Goal: Task Accomplishment & Management: Use online tool/utility

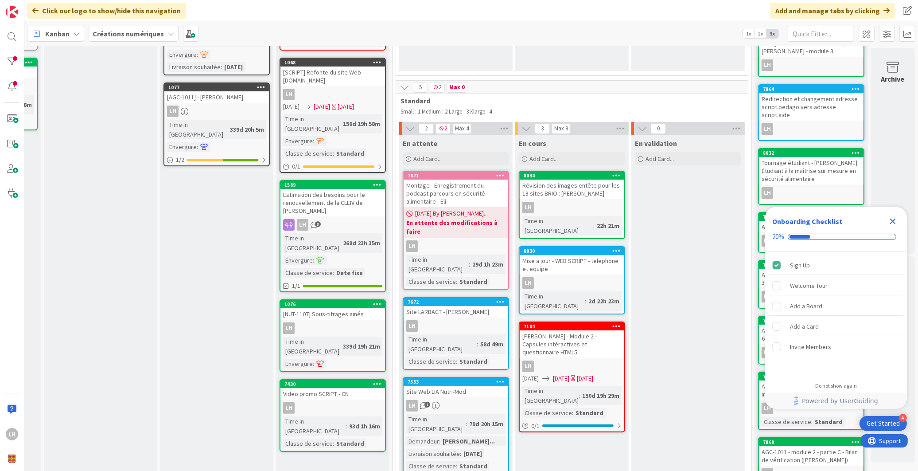
scroll to position [187, 107]
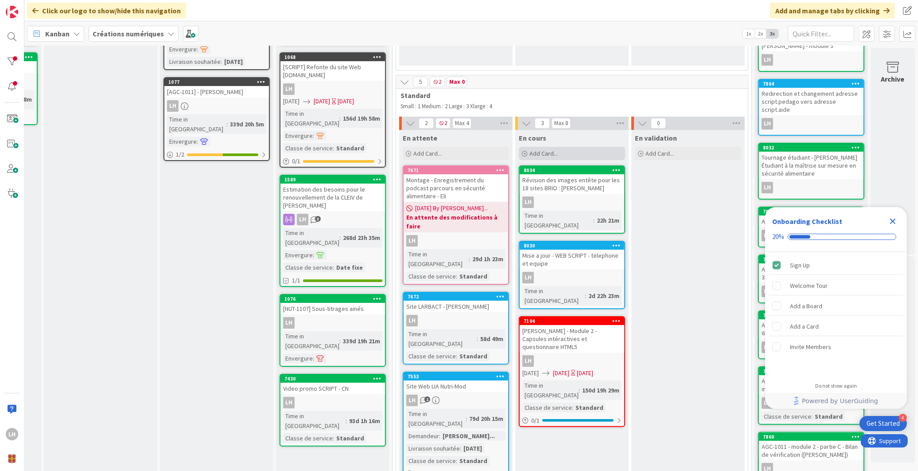
click at [571, 152] on div "Add Card..." at bounding box center [572, 153] width 106 height 13
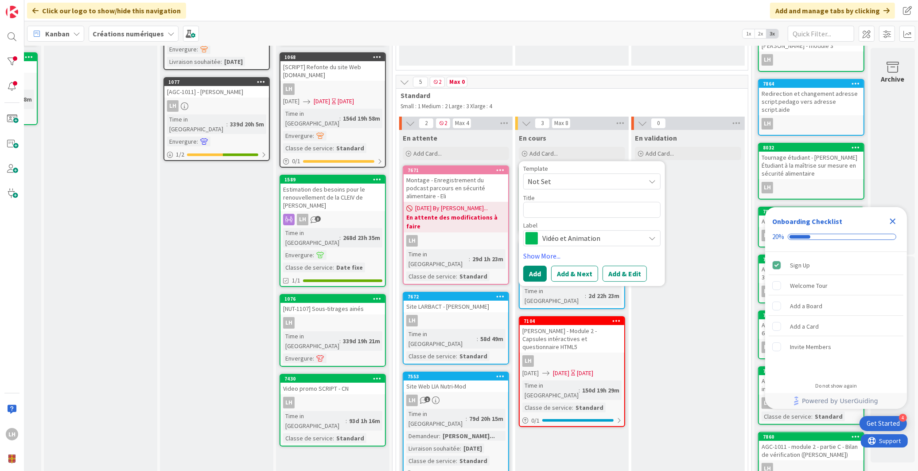
scroll to position [0, 0]
type textarea "x"
type textarea "G"
type textarea "x"
type textarea "Gu"
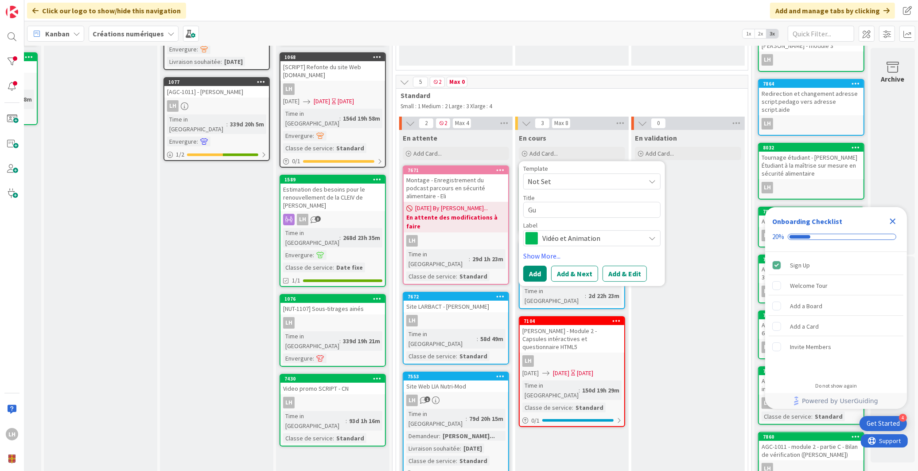
type textarea "x"
type textarea "Gui"
type textarea "x"
type textarea "Guil"
type textarea "x"
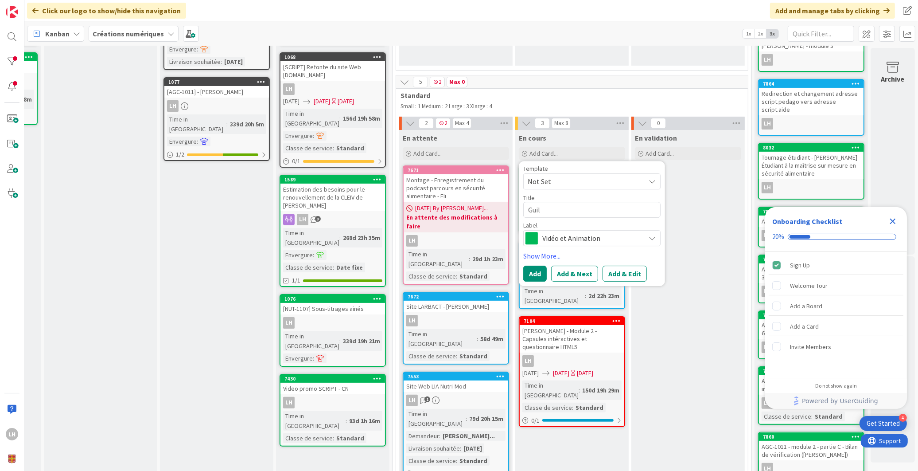
type textarea "[PERSON_NAME]"
type textarea "x"
type textarea "Guilla"
type textarea "x"
type textarea "Guillau"
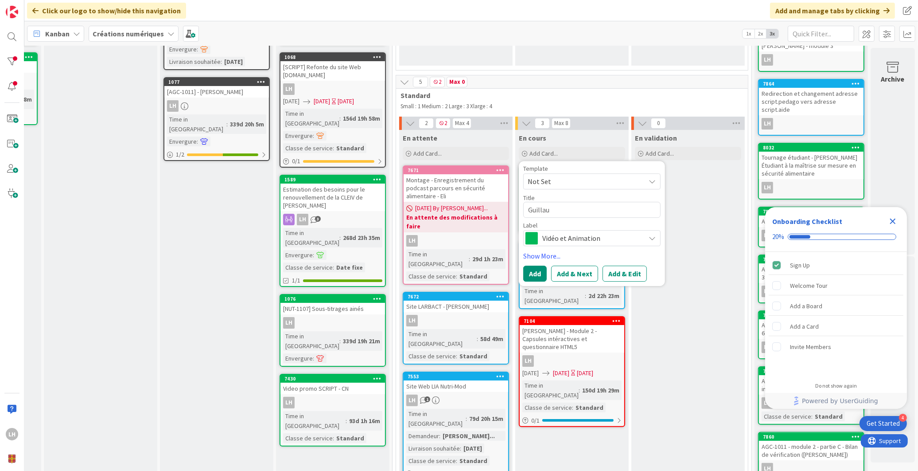
type textarea "x"
type textarea "Guillaum"
type textarea "x"
type textarea "[PERSON_NAME]"
type textarea "x"
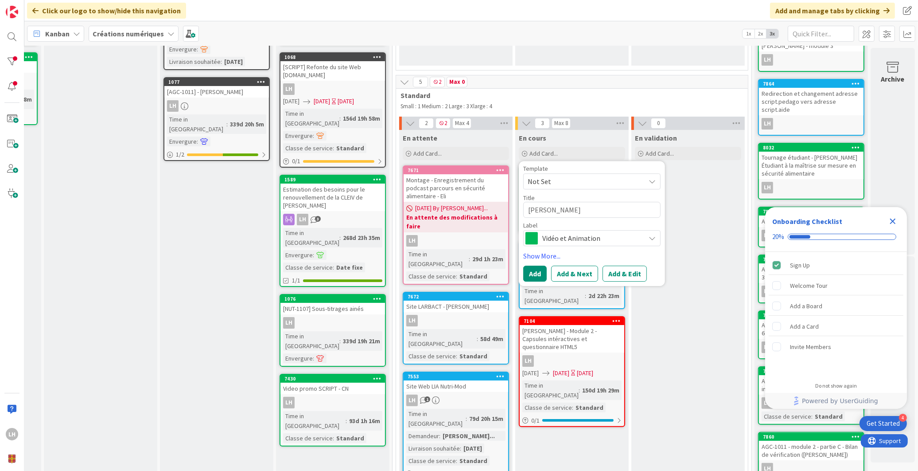
type textarea "[PERSON_NAME]"
type textarea "x"
type textarea "[PERSON_NAME] -"
type textarea "x"
type textarea "[PERSON_NAME] -"
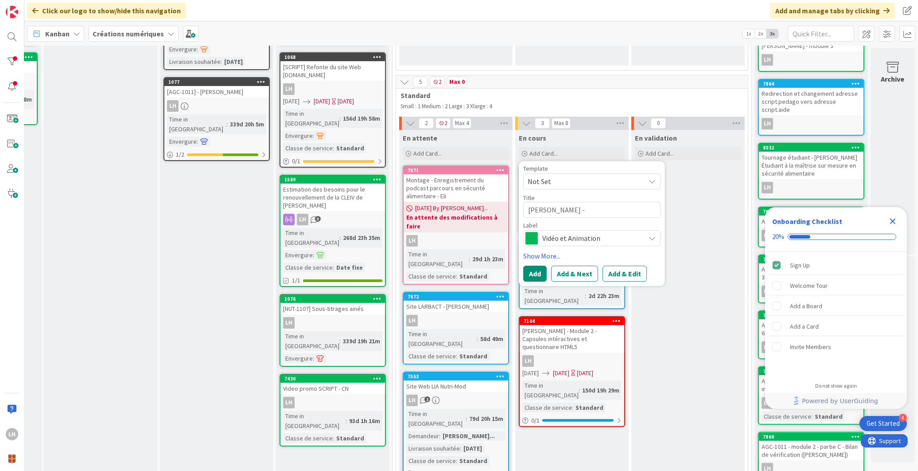
type textarea "x"
type textarea "[PERSON_NAME]"
type textarea "x"
type textarea "[PERSON_NAME]"
type textarea "x"
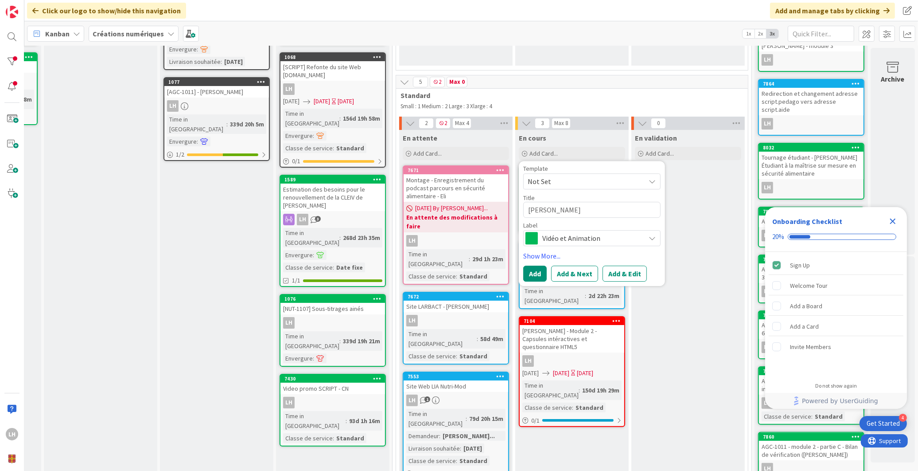
type textarea "[PERSON_NAME]"
type textarea "x"
type textarea "[PERSON_NAME]"
type textarea "x"
type textarea "[PERSON_NAME]"
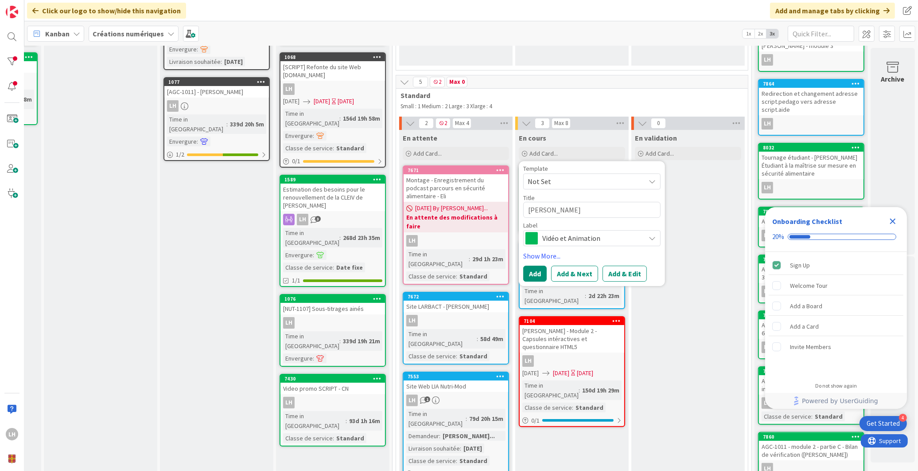
type textarea "x"
type textarea "[PERSON_NAME]"
type textarea "x"
type textarea "[PERSON_NAME]"
type textarea "x"
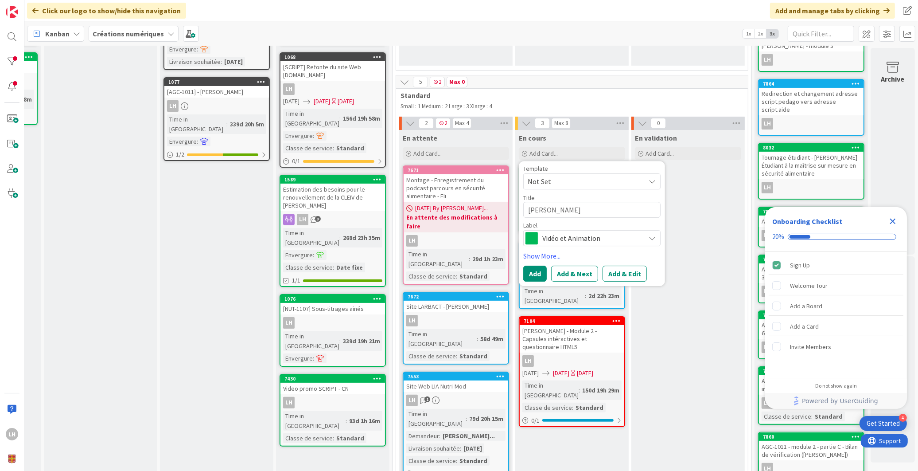
type textarea "[PERSON_NAME]"
type textarea "x"
type textarea "[PERSON_NAME]"
type textarea "x"
type textarea "[PERSON_NAME]"
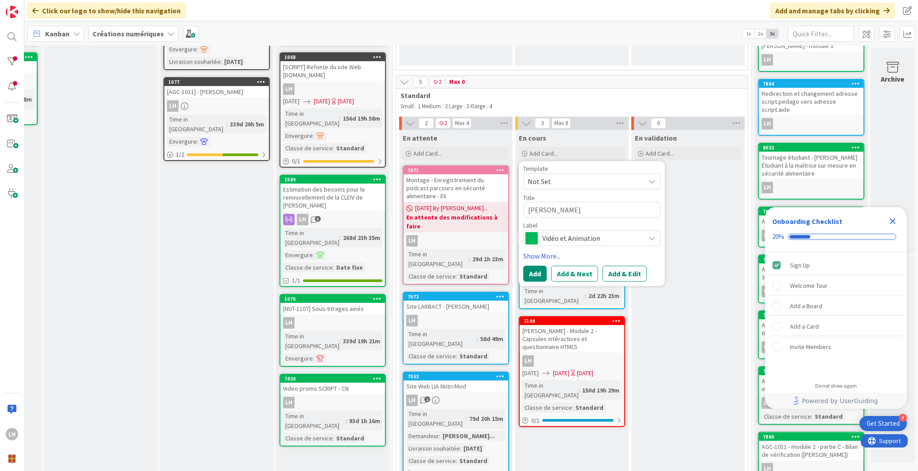
type textarea "x"
type textarea "[PERSON_NAME]"
type textarea "x"
type textarea "[PERSON_NAME] -"
type textarea "x"
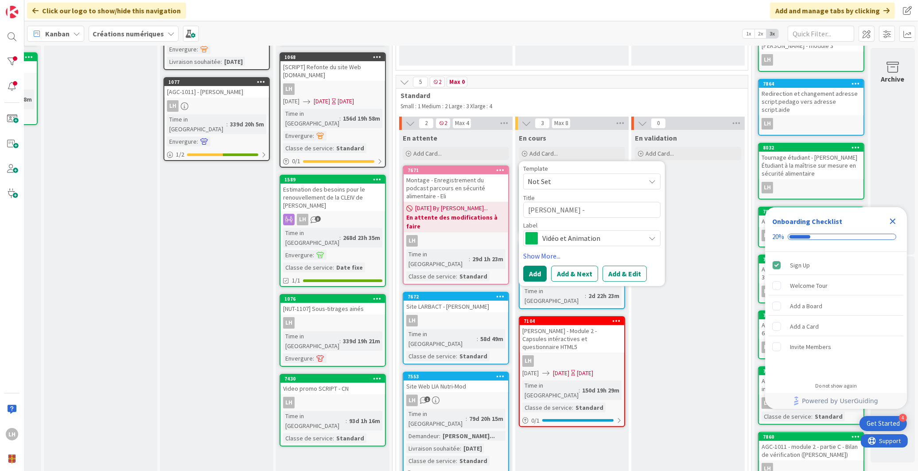
type textarea "[PERSON_NAME] -"
type textarea "x"
type textarea "[PERSON_NAME] - m"
type textarea "x"
type textarea "[PERSON_NAME] - mo"
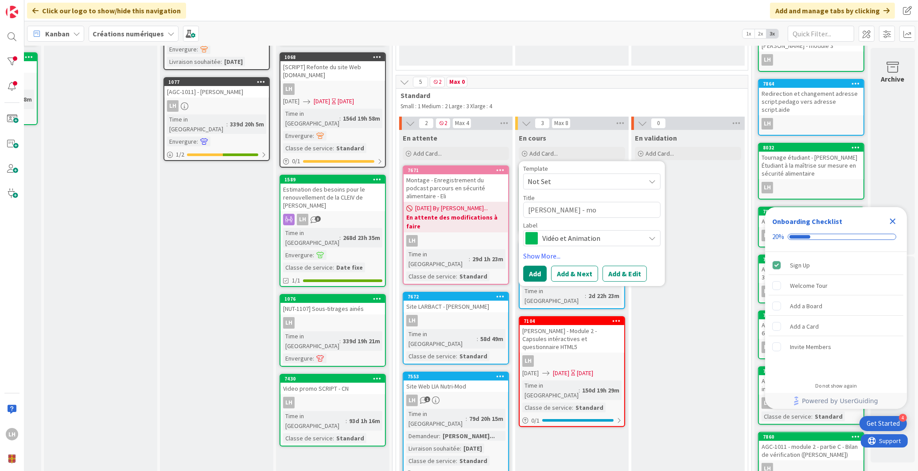
type textarea "x"
type textarea "[PERSON_NAME] - mod"
type textarea "x"
type textarea "[PERSON_NAME] - modu"
type textarea "x"
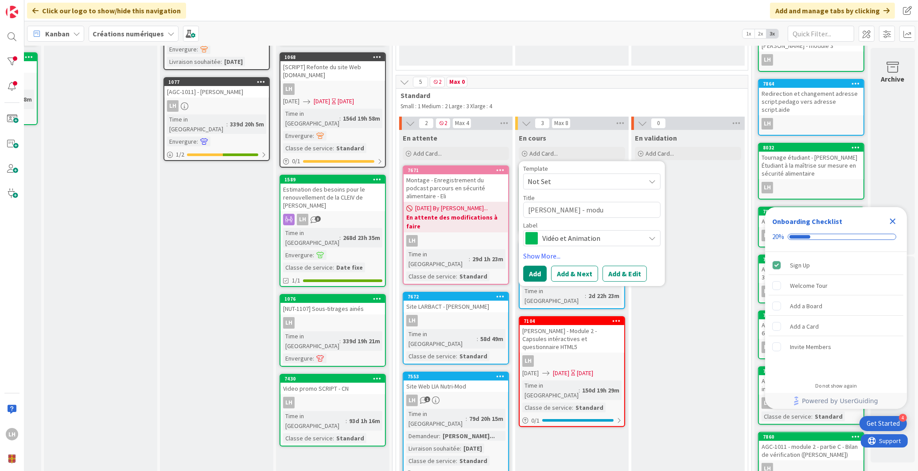
type textarea "[PERSON_NAME] - modul"
type textarea "x"
type textarea "[PERSON_NAME] - module"
type textarea "x"
type textarea "[PERSON_NAME] - module"
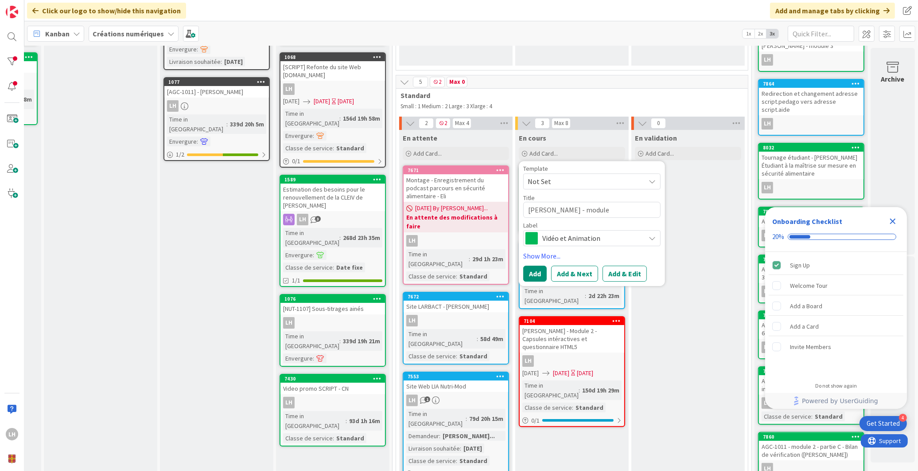
type textarea "x"
type textarea "[PERSON_NAME] - module 3"
drag, startPoint x: 549, startPoint y: 252, endPoint x: 551, endPoint y: 256, distance: 4.8
click at [549, 253] on link "Show More..." at bounding box center [591, 255] width 137 height 11
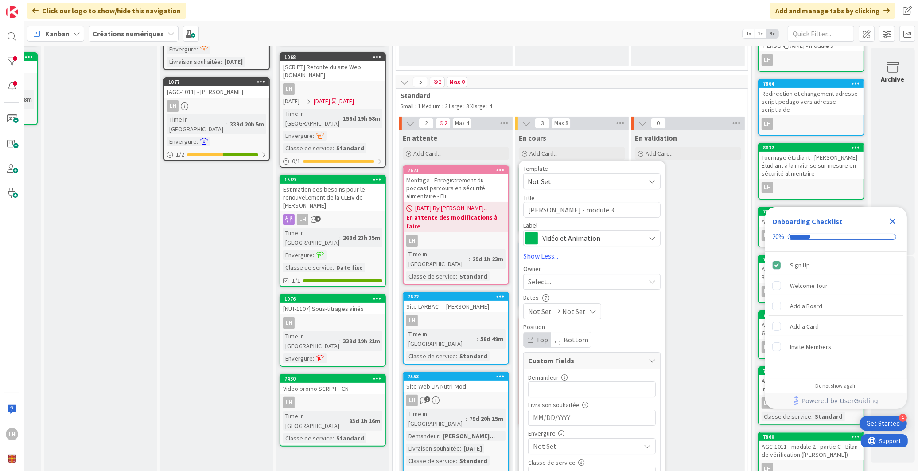
click at [550, 281] on div "Select..." at bounding box center [586, 281] width 117 height 11
click at [559, 349] on span "[PERSON_NAME]" at bounding box center [579, 355] width 43 height 13
type textarea "x"
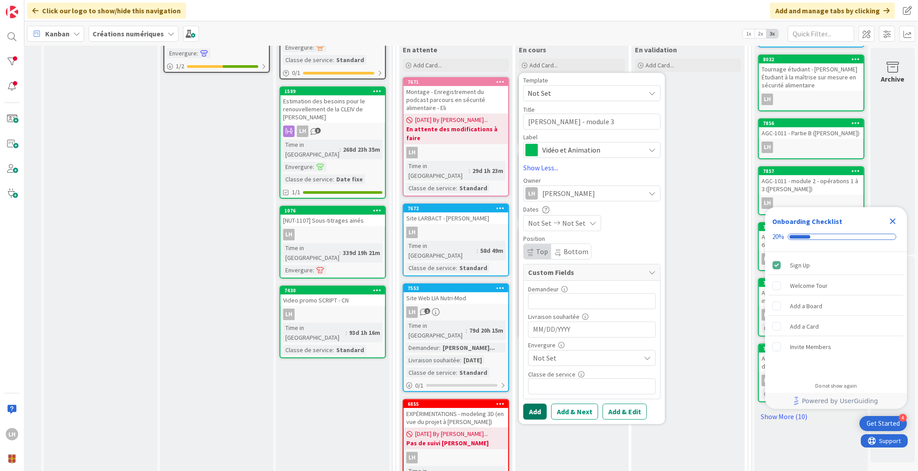
click at [530, 410] on button "Add" at bounding box center [534, 411] width 23 height 16
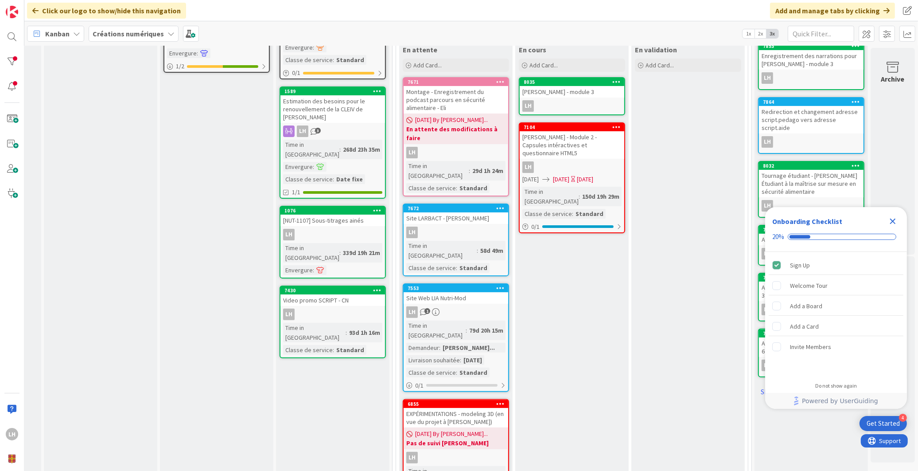
click at [897, 220] on icon "Close Checklist" at bounding box center [893, 221] width 11 height 11
